Goal: Information Seeking & Learning: Learn about a topic

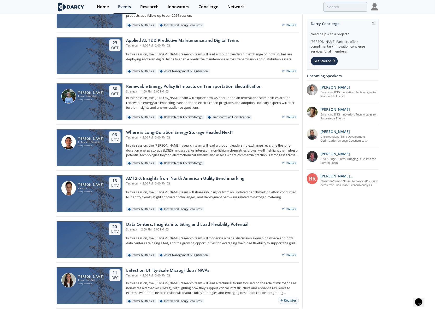
scroll to position [411, 0]
click at [244, 226] on div "Data Centers: Insights into Siting and Load Flexibility Potential" at bounding box center [187, 224] width 122 height 6
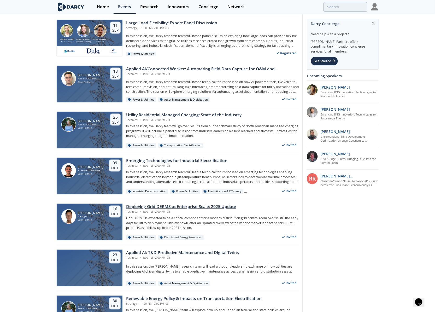
scroll to position [429, 0]
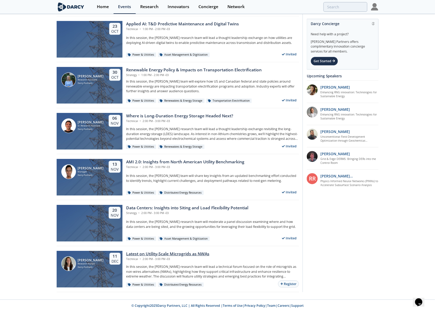
click at [171, 253] on div "Latest on Utility-Scale Microgrids as NWAs" at bounding box center [167, 253] width 83 height 6
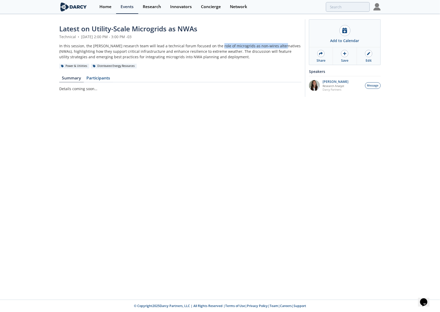
drag, startPoint x: 213, startPoint y: 46, endPoint x: 274, endPoint y: 44, distance: 61.6
click at [274, 44] on div "In this session, the [PERSON_NAME] research team will lead a technical forum fo…" at bounding box center [180, 51] width 242 height 16
copy div "microgrids as non-wires alternatives"
